Goal: Task Accomplishment & Management: Manage account settings

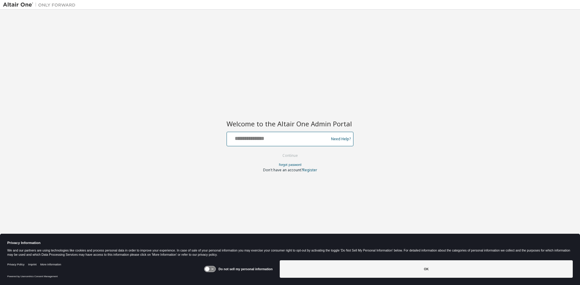
click at [243, 139] on input "text" at bounding box center [278, 137] width 99 height 9
type input "**********"
click at [292, 155] on button "Continue" at bounding box center [290, 155] width 28 height 9
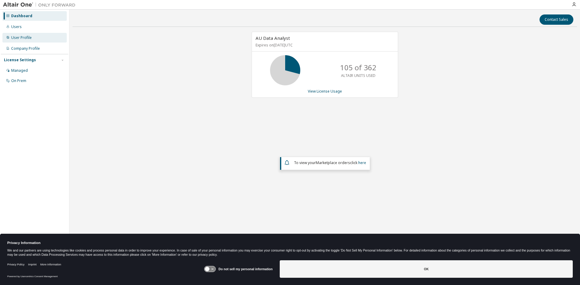
click at [16, 37] on div "User Profile" at bounding box center [21, 37] width 21 height 5
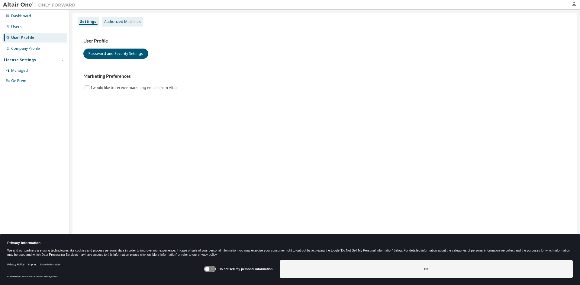
click at [125, 22] on div "Authorized Machines" at bounding box center [122, 21] width 37 height 5
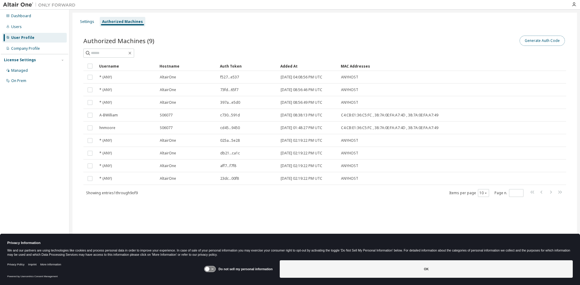
click at [533, 38] on button "Generate Auth Code" at bounding box center [541, 41] width 45 height 10
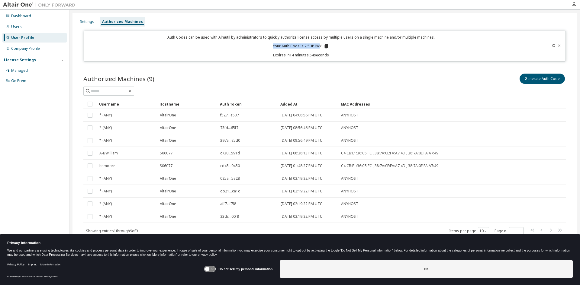
drag, startPoint x: 321, startPoint y: 46, endPoint x: 308, endPoint y: 39, distance: 14.1
click at [306, 41] on div "Auth Codes can be used with Almutil by administrators to quickly authorize lice…" at bounding box center [301, 46] width 427 height 23
click at [366, 47] on div "Auth Codes can be used with Almutil by administrators to quickly authorize lice…" at bounding box center [301, 46] width 427 height 23
click at [574, 5] on icon "button" at bounding box center [573, 4] width 5 height 5
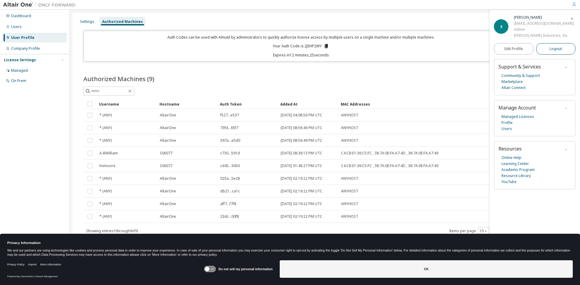
click at [548, 48] on button "Logout" at bounding box center [556, 48] width 40 height 11
